Goal: Navigation & Orientation: Find specific page/section

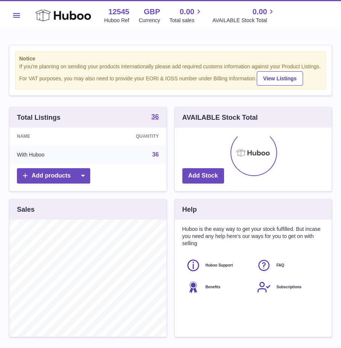
scroll to position [117, 157]
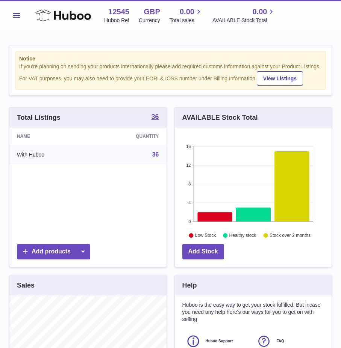
click at [14, 21] on button "Menu" at bounding box center [16, 15] width 15 height 15
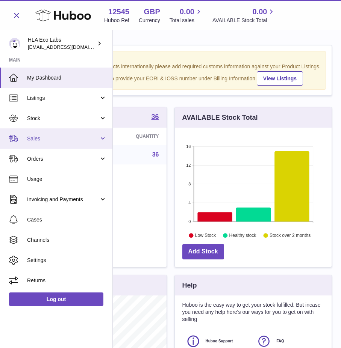
click at [39, 140] on span "Sales" at bounding box center [63, 138] width 72 height 7
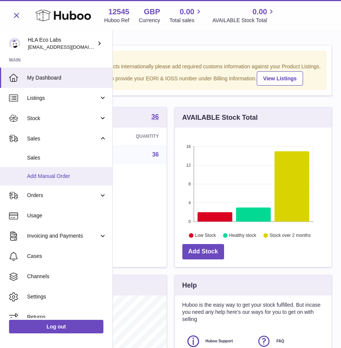
click at [37, 179] on span "Add Manual Order" at bounding box center [67, 176] width 80 height 7
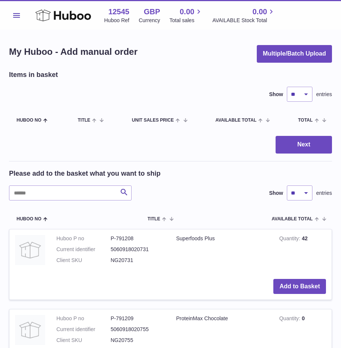
click at [13, 14] on button "Menu" at bounding box center [16, 15] width 15 height 15
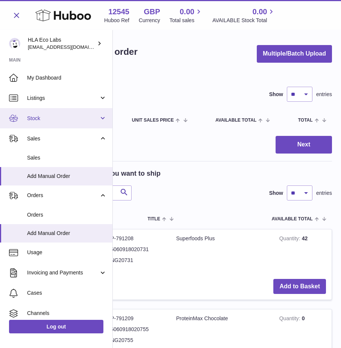
click at [35, 120] on span "Stock" at bounding box center [63, 118] width 72 height 7
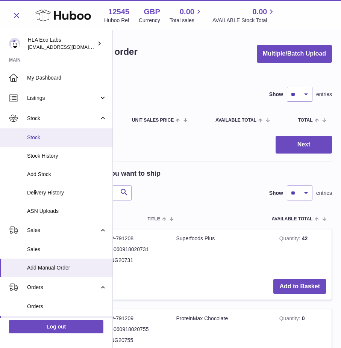
click at [32, 135] on span "Stock" at bounding box center [67, 137] width 80 height 7
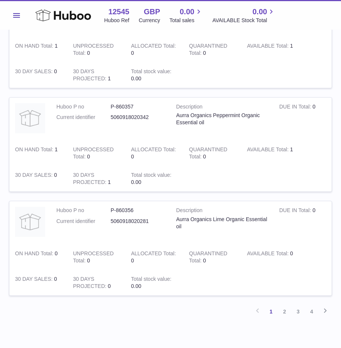
scroll to position [900, 0]
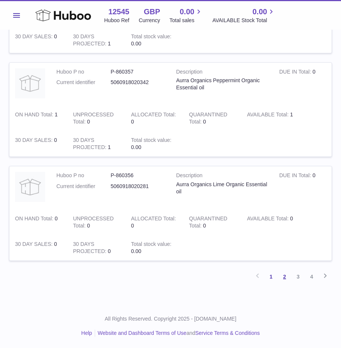
click at [285, 279] on link "2" at bounding box center [285, 277] width 14 height 14
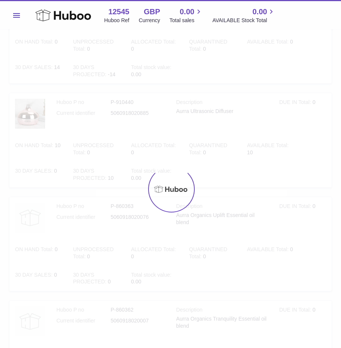
scroll to position [30, 0]
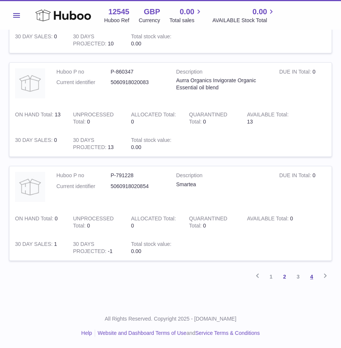
click at [312, 276] on link "4" at bounding box center [312, 277] width 14 height 14
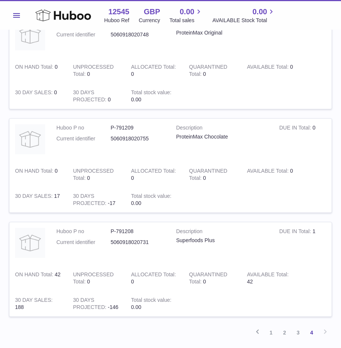
scroll to position [484, 0]
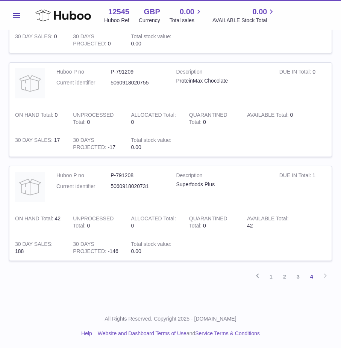
click at [323, 277] on div "Previous 1 2 3 4 Next" at bounding box center [170, 277] width 323 height 14
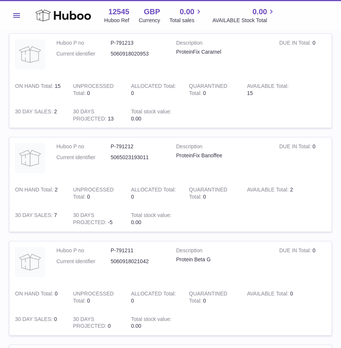
scroll to position [0, 0]
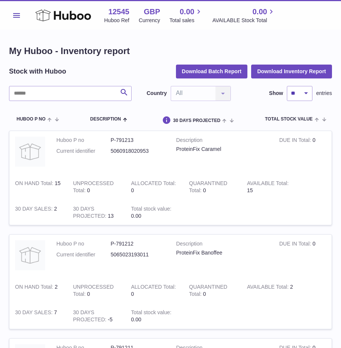
click at [15, 15] on span "Menu" at bounding box center [16, 15] width 7 height 5
